Goal: Book appointment/travel/reservation

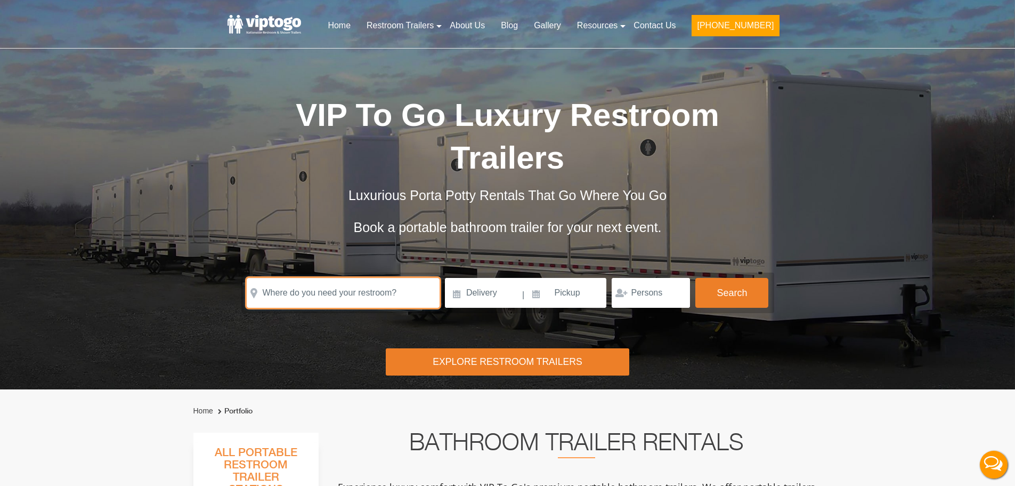
click at [353, 287] on input "text" at bounding box center [343, 293] width 193 height 30
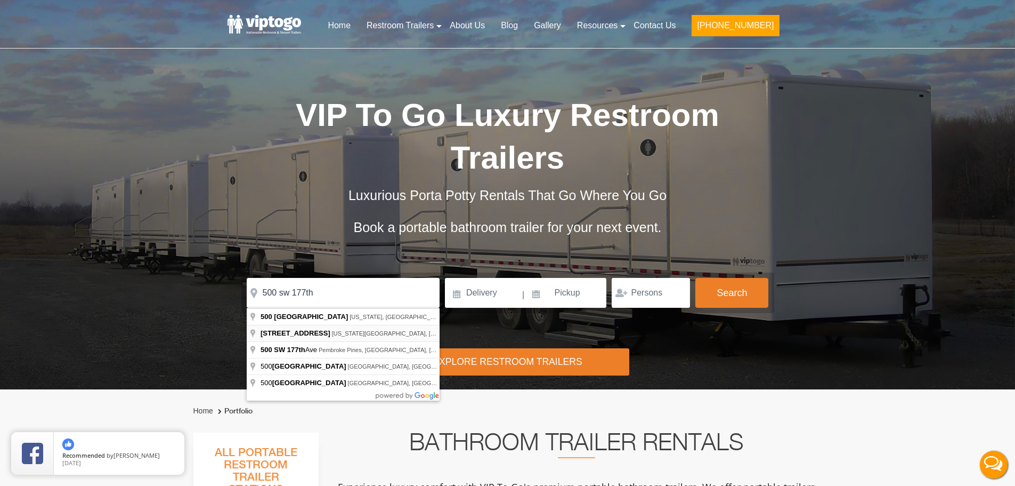
type input "[STREET_ADDRESS][US_STATE]"
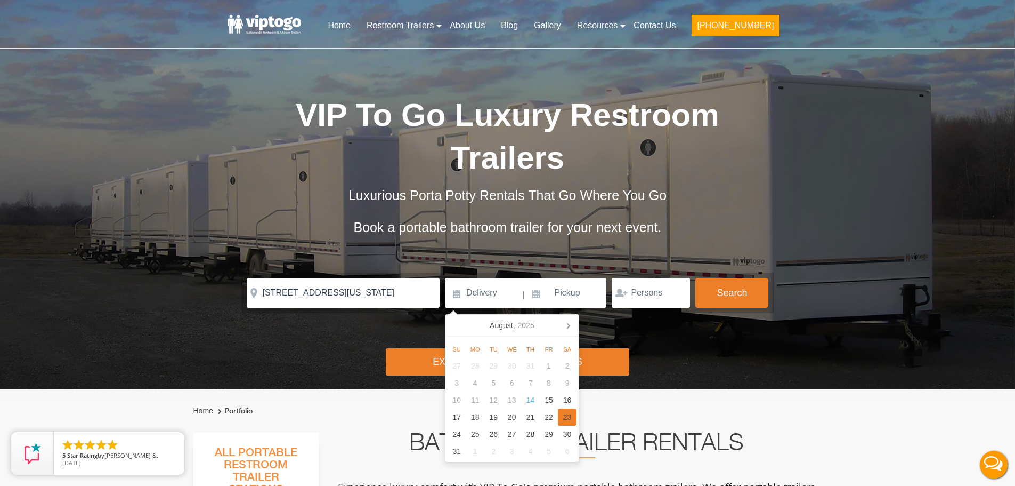
click at [563, 416] on div "23" at bounding box center [567, 416] width 19 height 17
type input "08/23/2025"
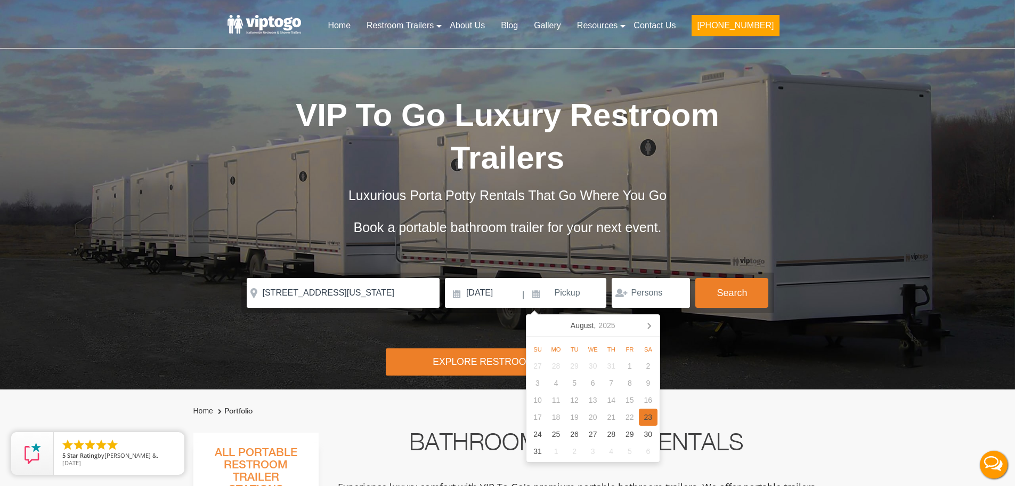
drag, startPoint x: 645, startPoint y: 414, endPoint x: 697, endPoint y: 377, distance: 63.4
click at [649, 416] on div "23" at bounding box center [648, 416] width 19 height 17
type input "08/23/2025"
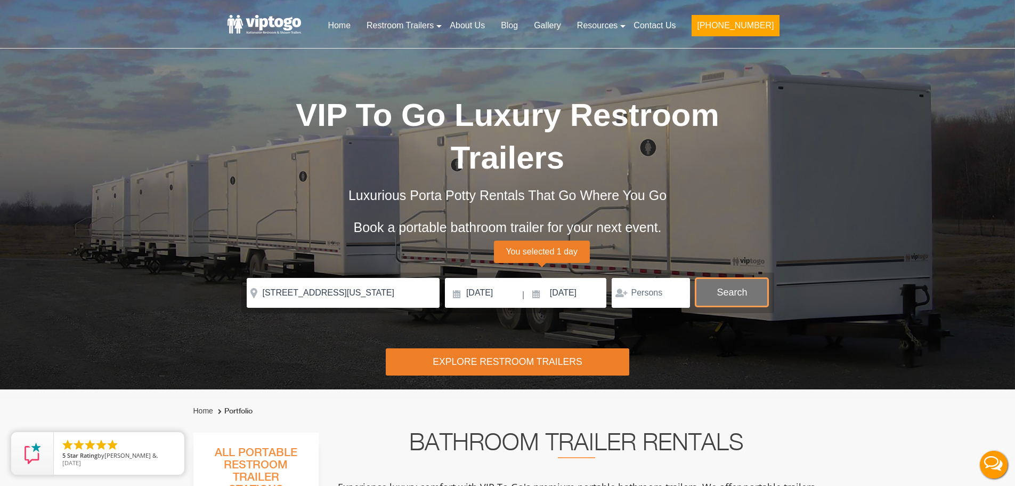
click at [733, 302] on button "Search" at bounding box center [732, 292] width 73 height 29
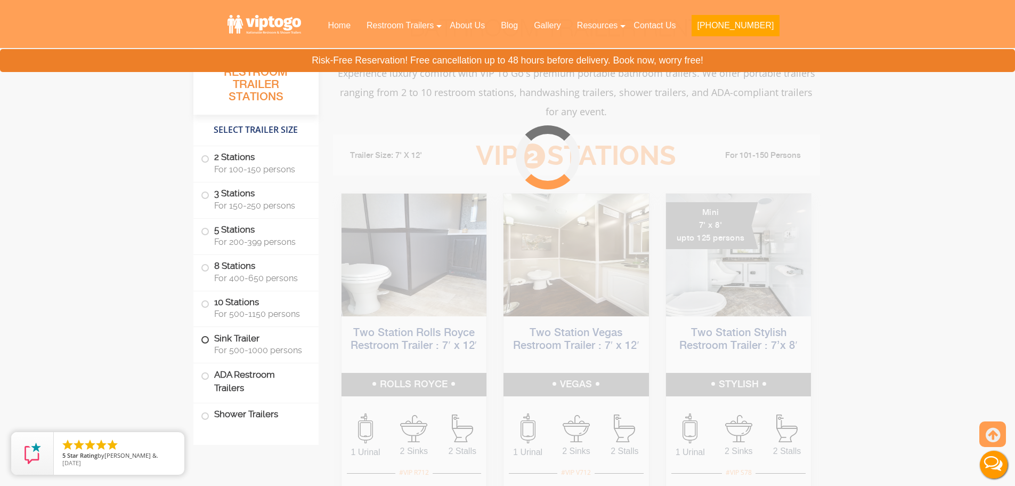
scroll to position [432, 0]
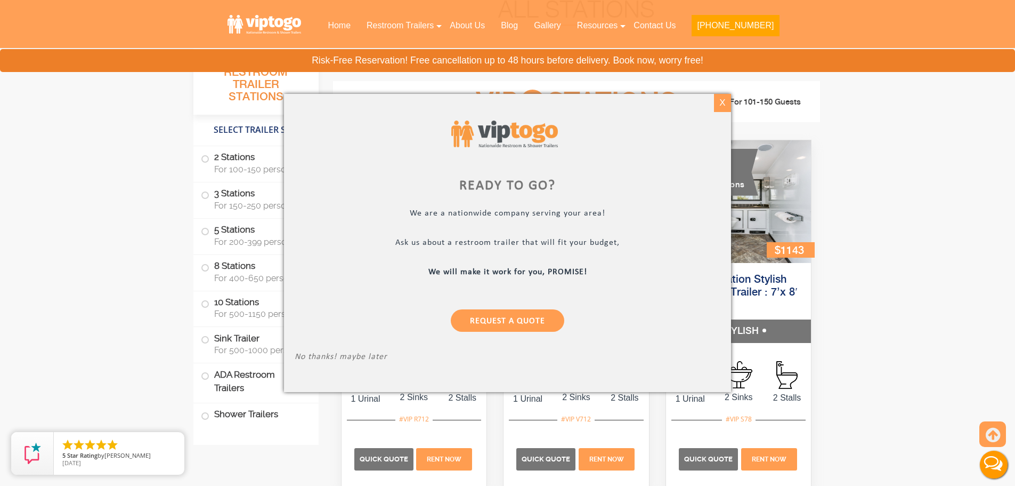
click at [718, 101] on div "X" at bounding box center [722, 103] width 17 height 18
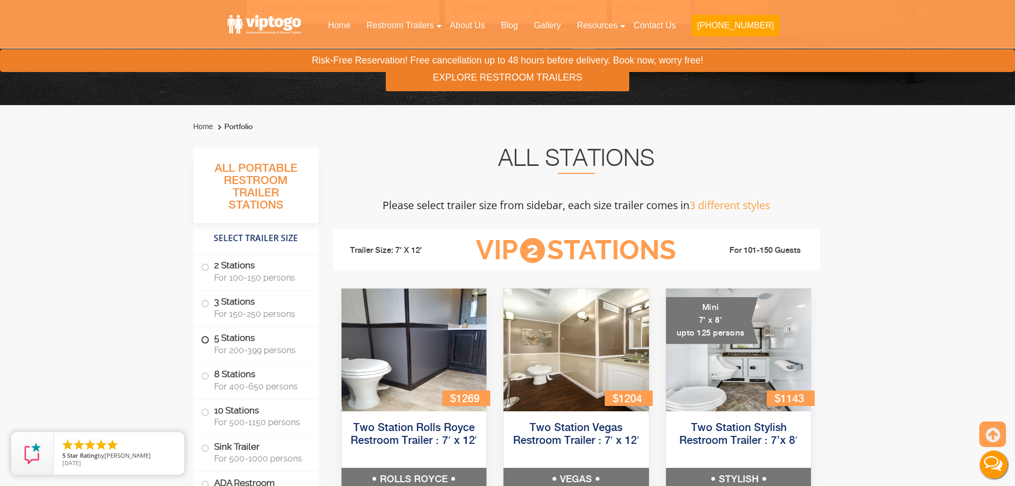
scroll to position [379, 0]
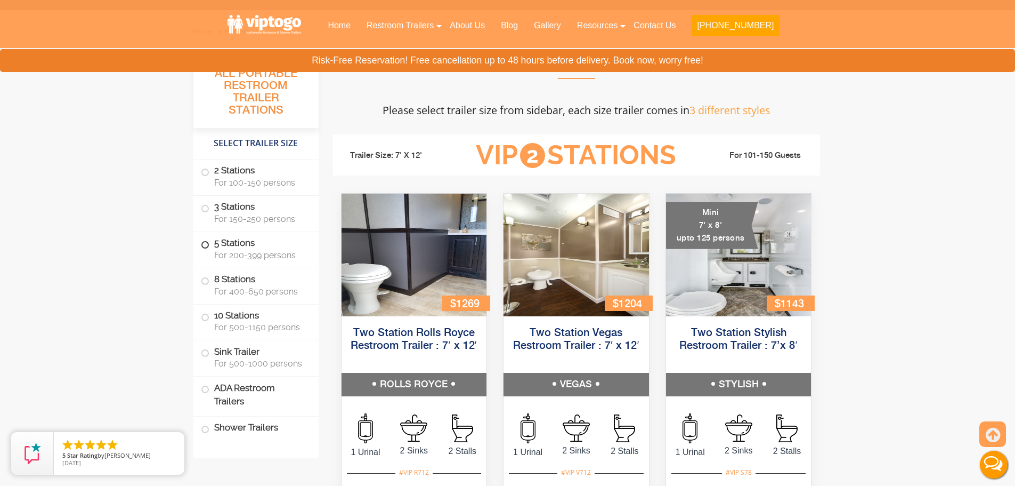
click at [248, 254] on span "For 200-399 persons" at bounding box center [260, 255] width 92 height 10
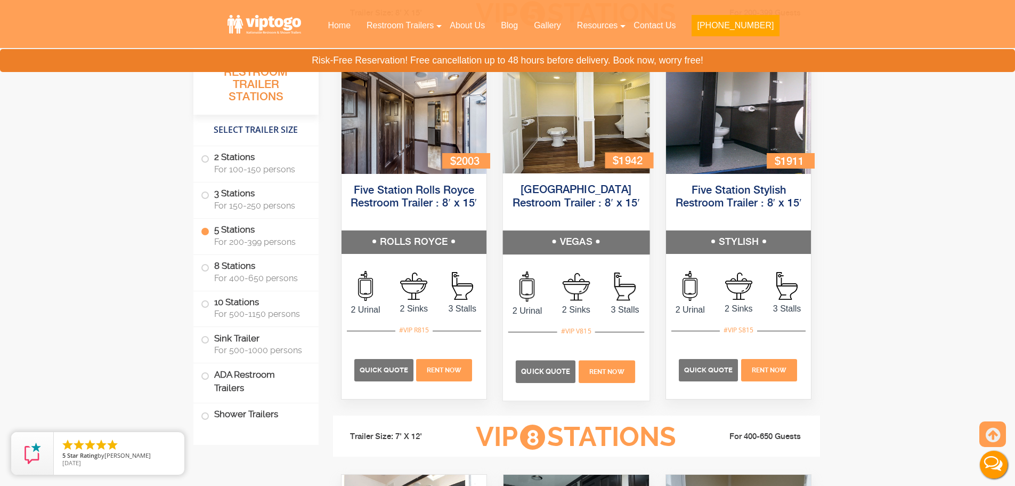
scroll to position [1651, 0]
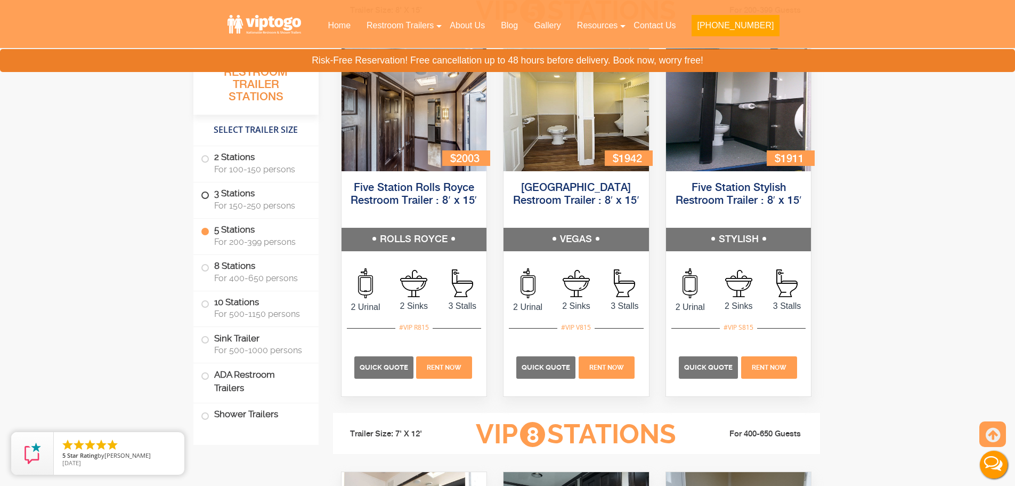
click at [265, 200] on span "For 150-250 persons" at bounding box center [260, 205] width 92 height 10
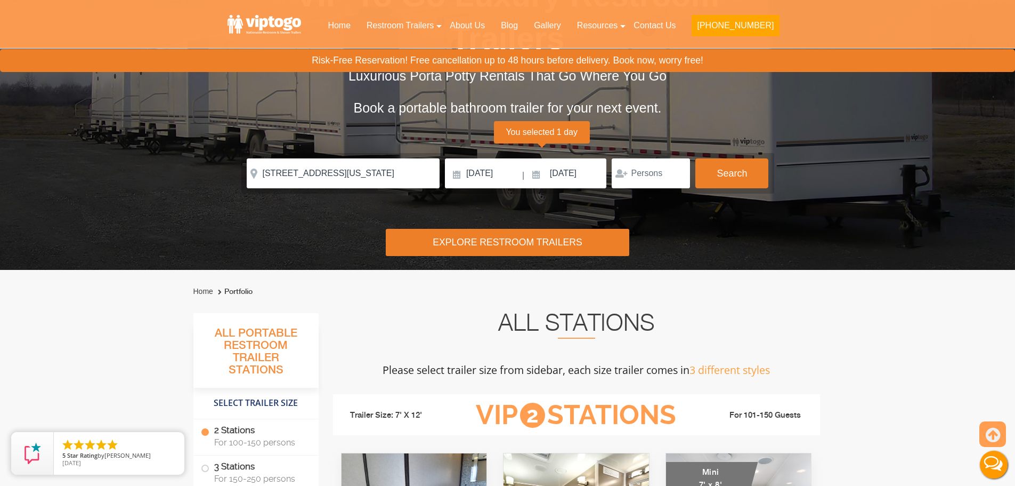
scroll to position [108, 0]
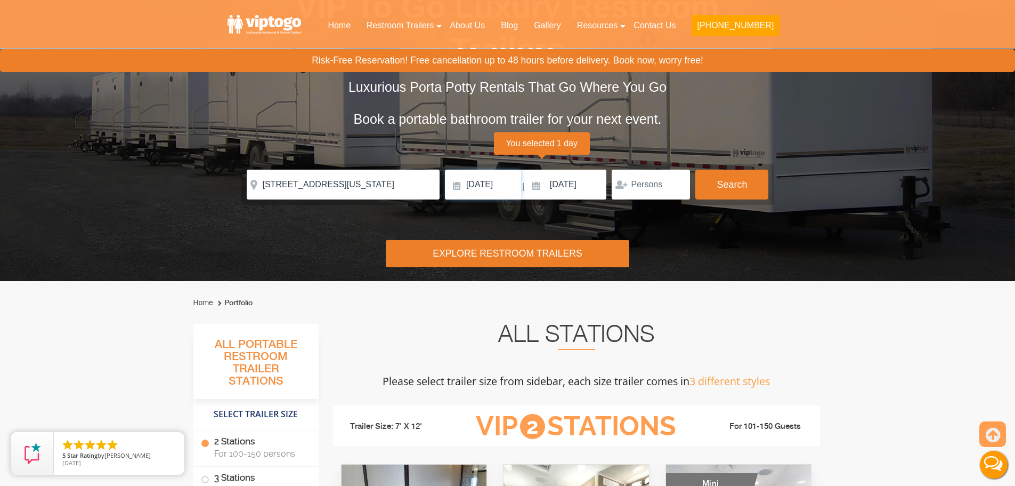
click at [488, 188] on input "08/23/2025" at bounding box center [483, 184] width 76 height 30
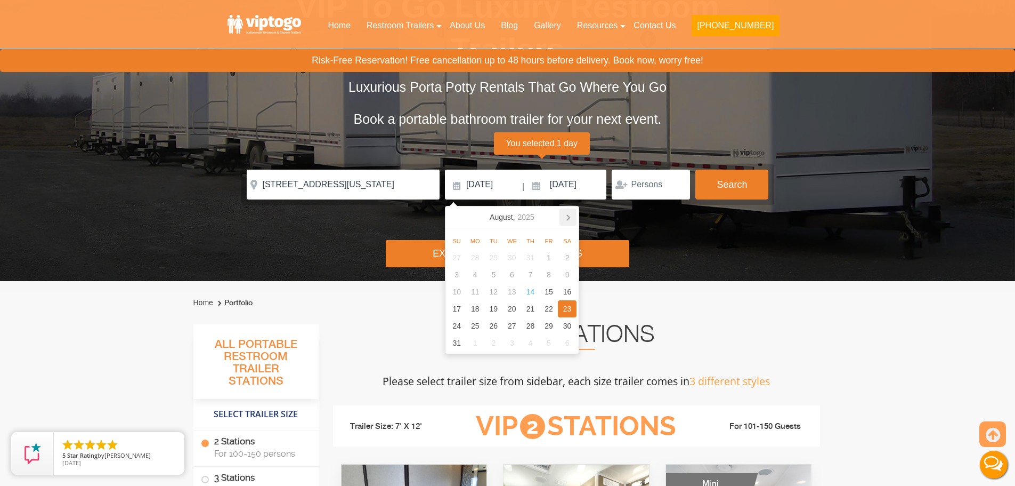
click at [564, 216] on icon at bounding box center [568, 216] width 17 height 17
click at [566, 216] on icon at bounding box center [568, 216] width 17 height 17
click at [567, 218] on icon at bounding box center [568, 216] width 17 height 17
click at [533, 293] on div "13" at bounding box center [530, 291] width 19 height 17
type input "11/13/2025"
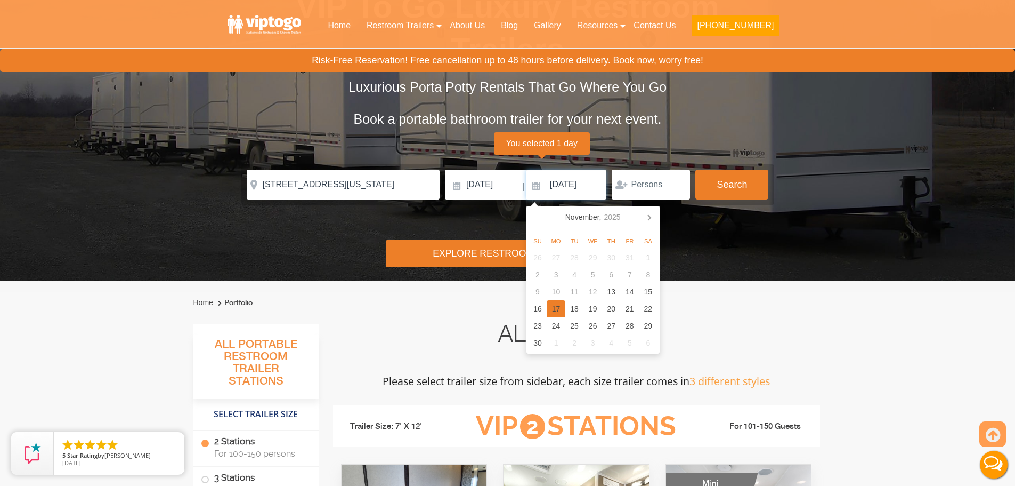
click at [562, 305] on div "17" at bounding box center [556, 308] width 19 height 17
type input "11/17/2025"
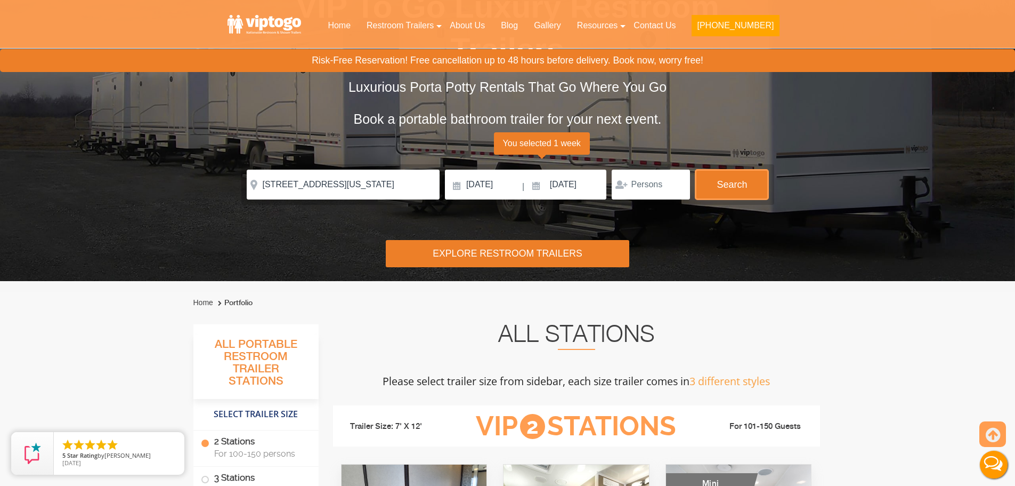
drag, startPoint x: 733, startPoint y: 177, endPoint x: 693, endPoint y: 231, distance: 66.7
click at [732, 176] on button "Search" at bounding box center [732, 184] width 73 height 30
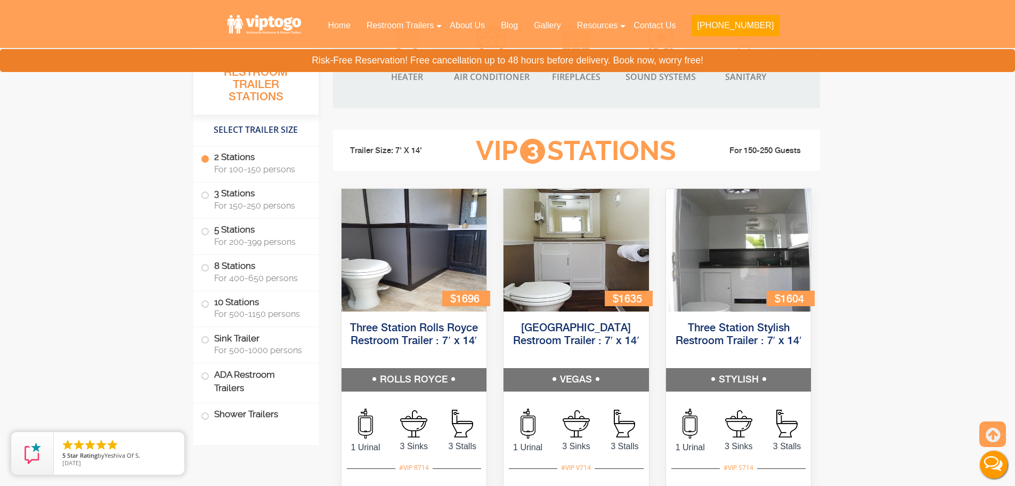
scroll to position [1125, 0]
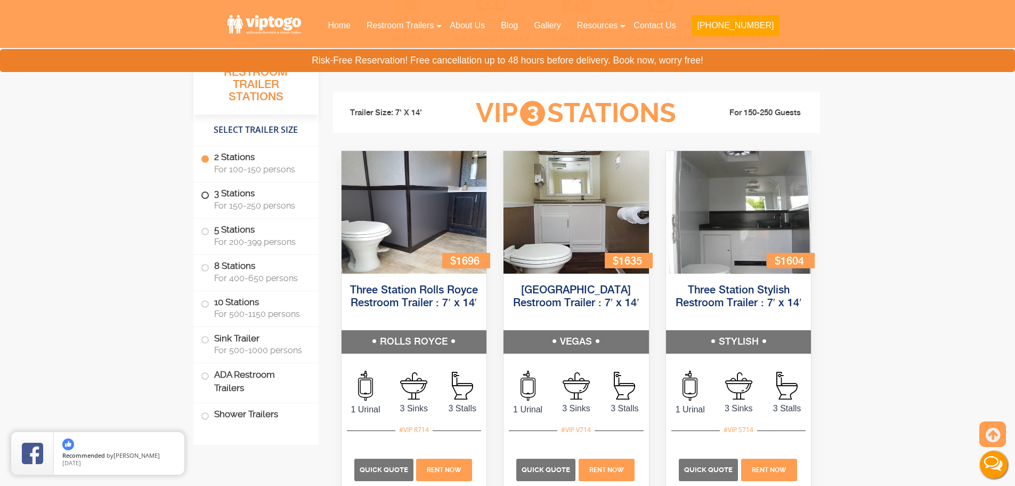
click at [260, 202] on span "For 150-250 persons" at bounding box center [260, 205] width 92 height 10
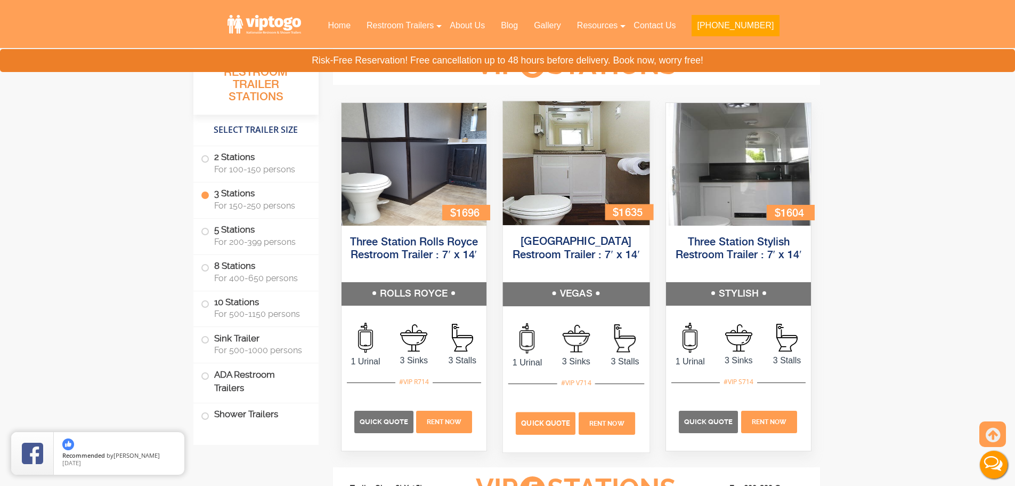
scroll to position [1174, 0]
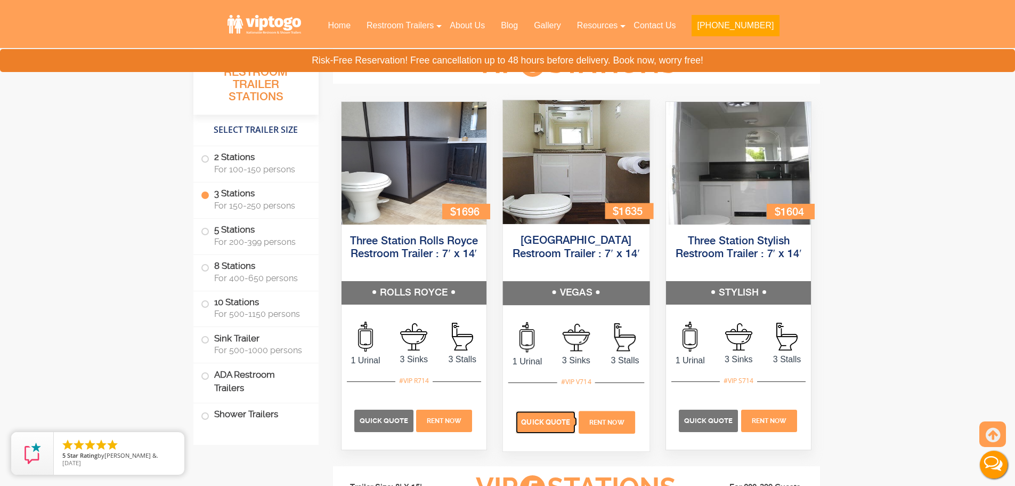
click at [543, 424] on span "Quick Quote" at bounding box center [545, 422] width 49 height 8
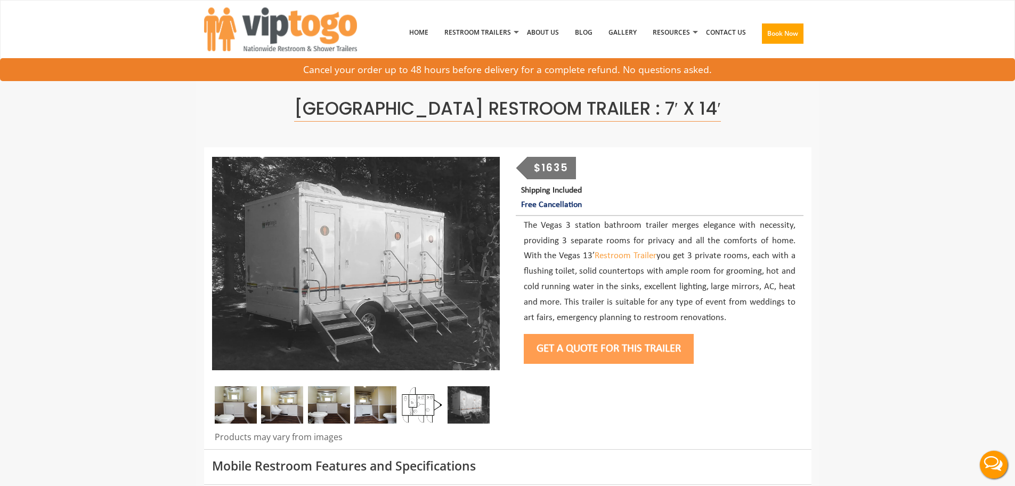
click at [626, 356] on button "Get a Quote for this Trailer" at bounding box center [609, 349] width 170 height 30
